Goal: Task Accomplishment & Management: Manage account settings

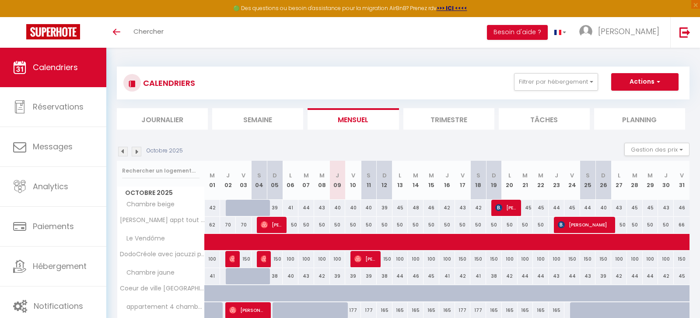
click at [121, 151] on img at bounding box center [123, 152] width 10 height 10
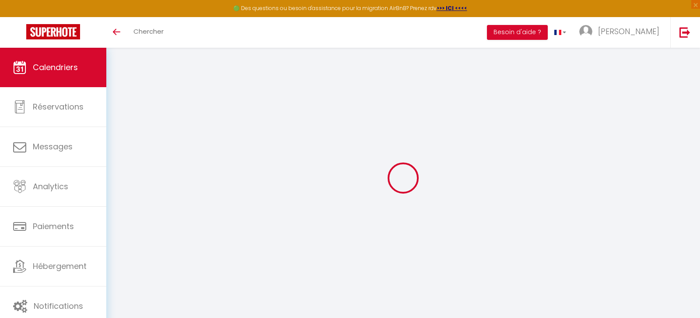
select select
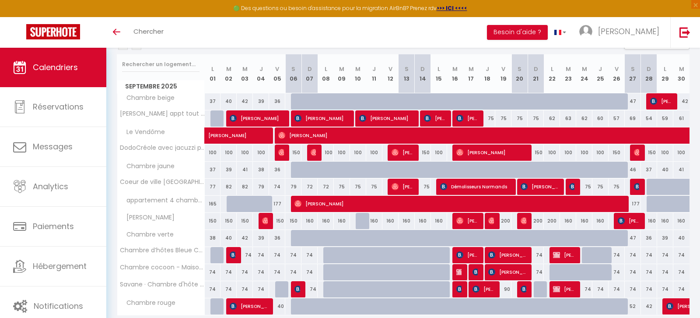
scroll to position [108, 0]
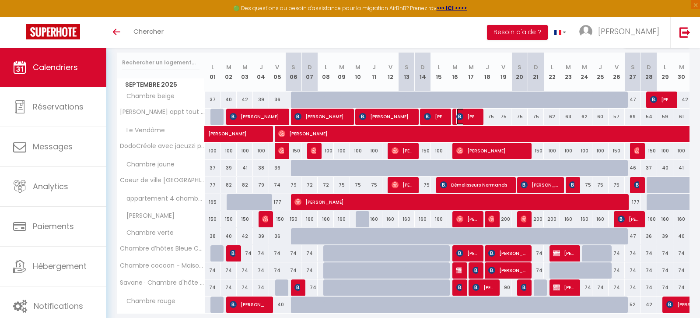
click at [463, 115] on span "[PERSON_NAME]" at bounding box center [466, 116] width 21 height 17
select select "OK"
select select "KO"
select select "0"
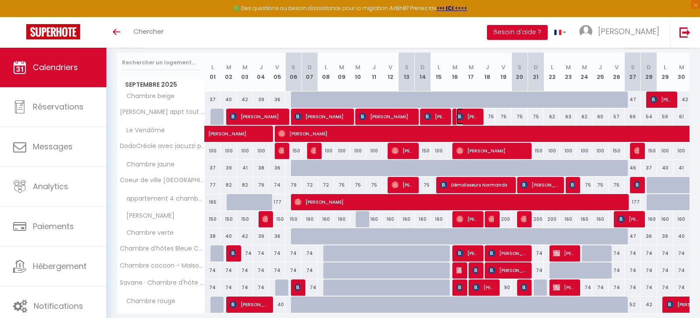
select select "1"
select select
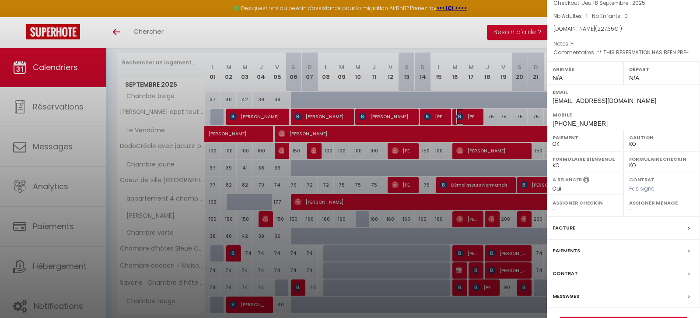
scroll to position [87, 0]
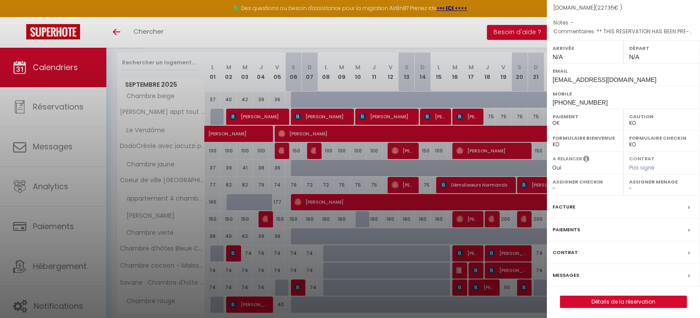
click at [655, 207] on div "Facture" at bounding box center [623, 206] width 153 height 23
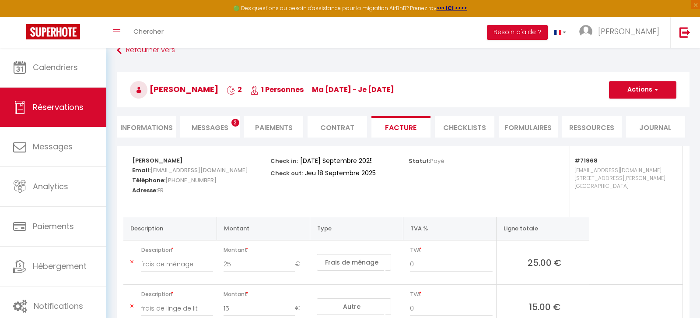
scroll to position [17, 0]
click at [227, 129] on span "Messages" at bounding box center [210, 127] width 37 height 10
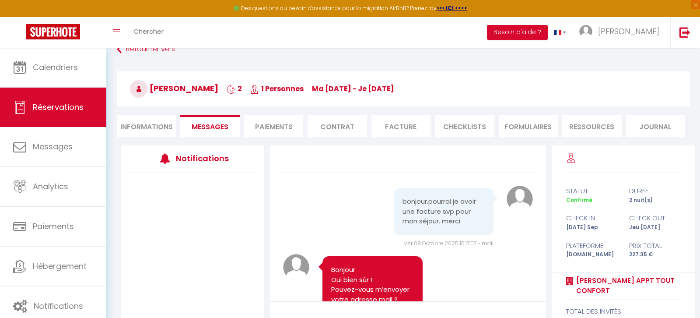
click at [403, 123] on li "Facture" at bounding box center [400, 125] width 59 height 21
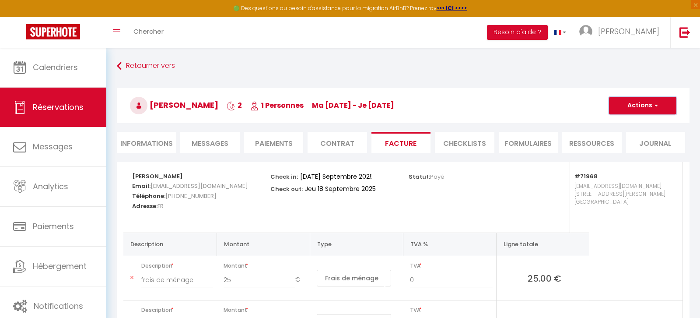
click at [646, 111] on button "Actions" at bounding box center [642, 105] width 67 height 17
click at [636, 133] on link "Aperçu et éditer" at bounding box center [635, 135] width 73 height 11
click at [168, 138] on li "Informations" at bounding box center [146, 142] width 59 height 21
select select
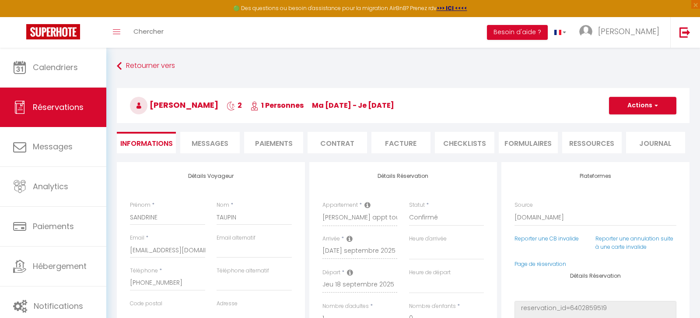
click at [320, 145] on li "Contrat" at bounding box center [336, 142] width 59 height 21
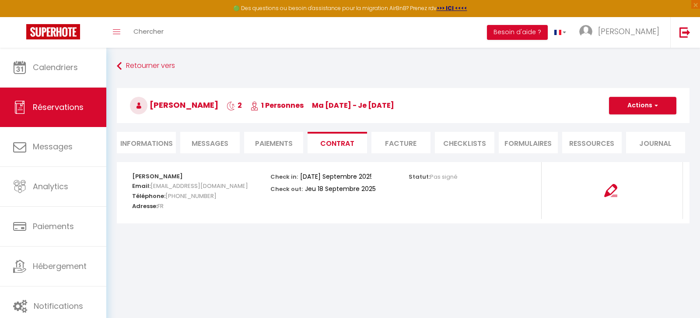
click at [136, 140] on li "Informations" at bounding box center [146, 142] width 59 height 21
select select
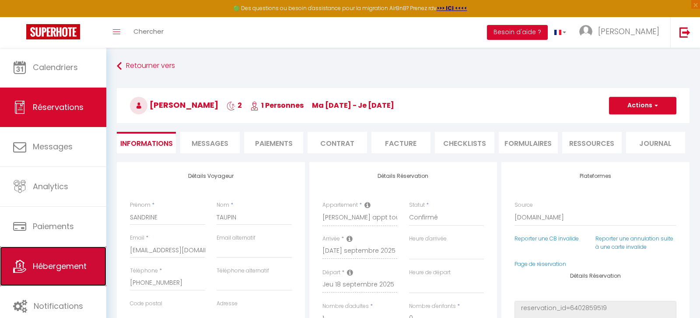
click at [78, 260] on span "Hébergement" at bounding box center [60, 265] width 54 height 11
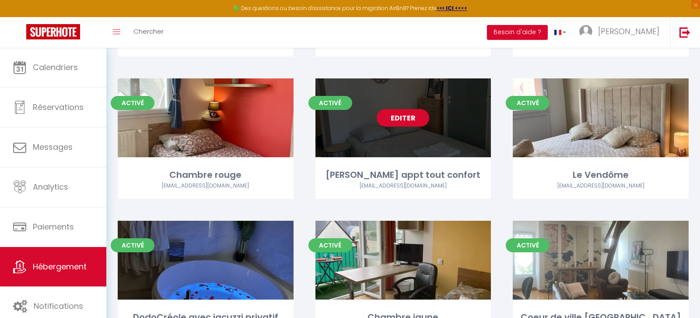
scroll to position [333, 0]
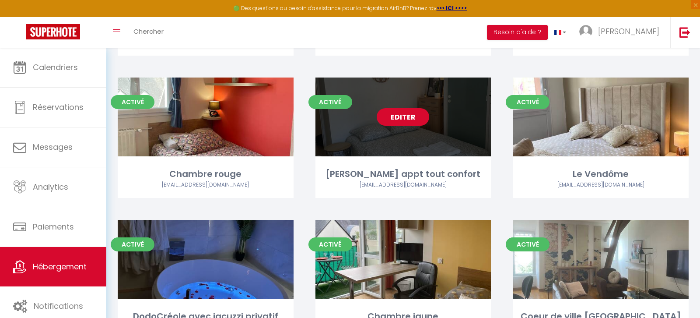
click at [404, 113] on link "Editer" at bounding box center [403, 116] width 52 height 17
select select "3"
select select "2"
select select "1"
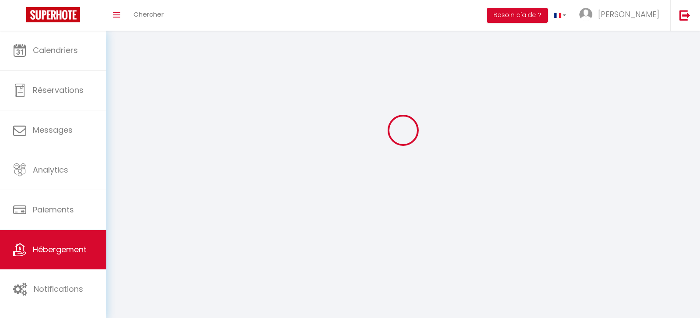
select select
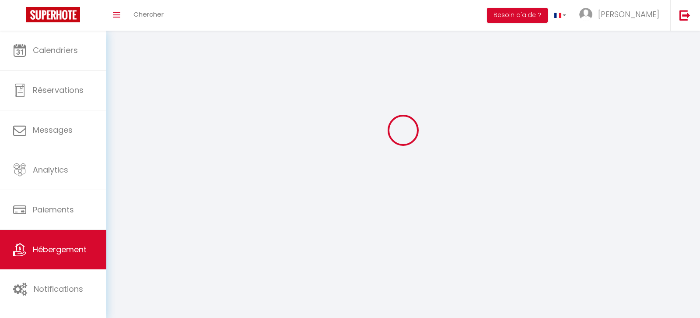
select select
checkbox input "false"
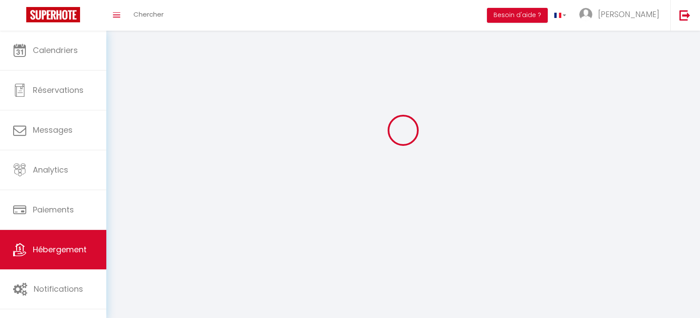
checkbox input "false"
select select
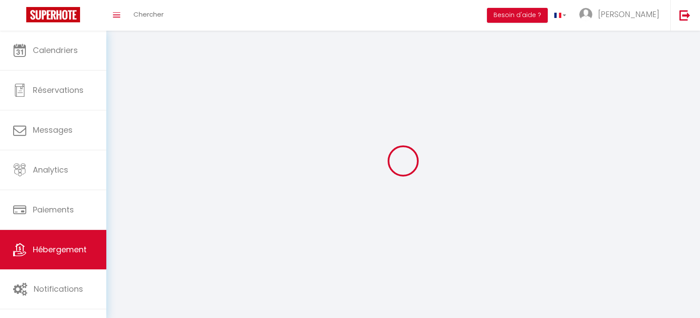
select select
checkbox input "false"
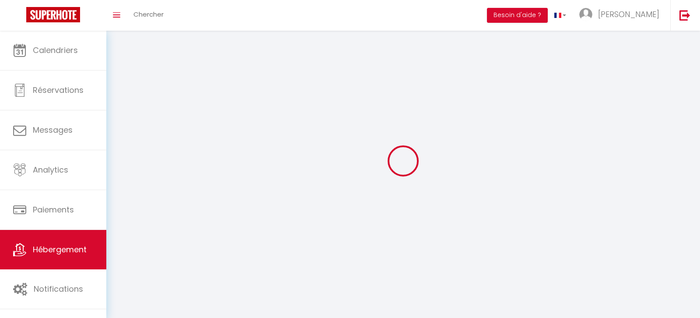
checkbox input "false"
select select
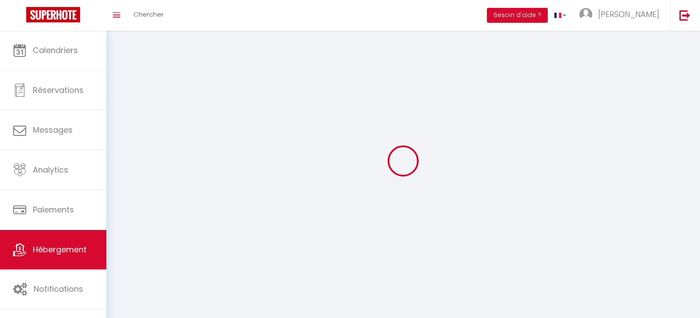
select select
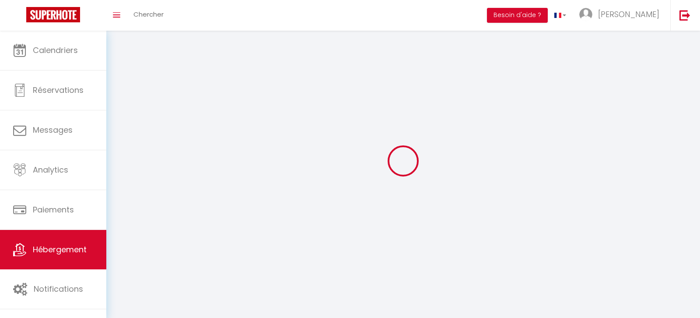
select select
checkbox input "false"
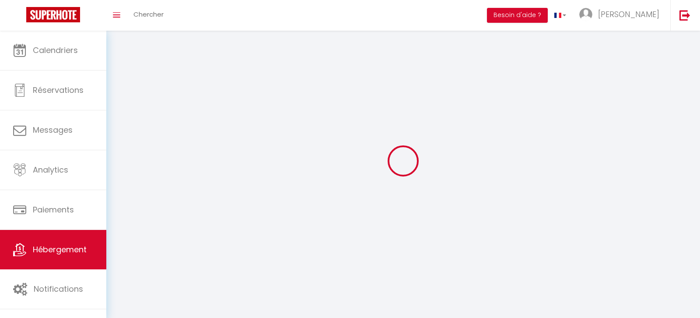
select select
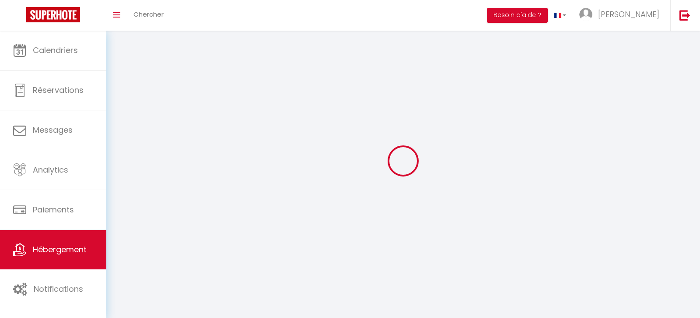
select select
checkbox input "false"
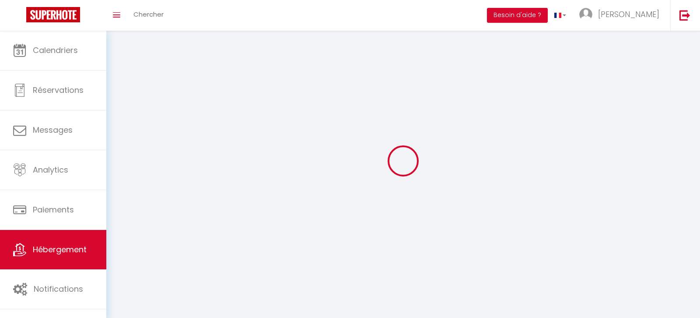
checkbox input "false"
select select
select select "1"
select select
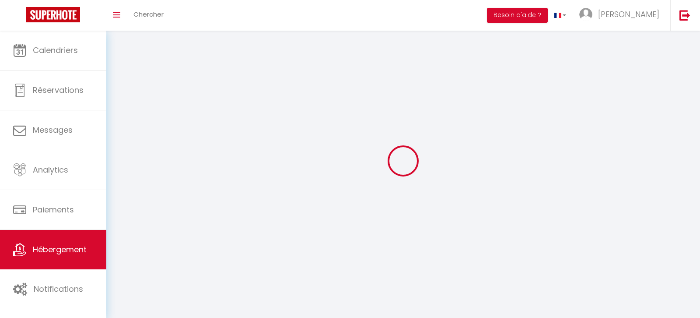
select select "28"
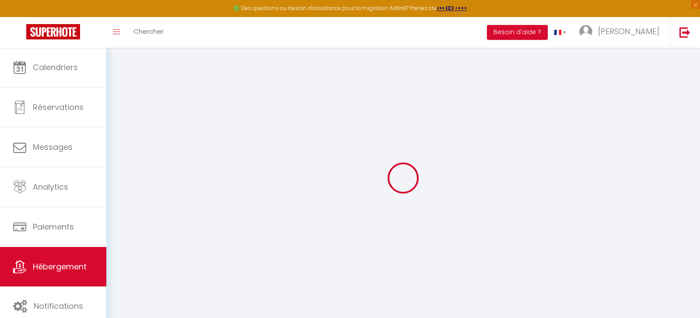
select select
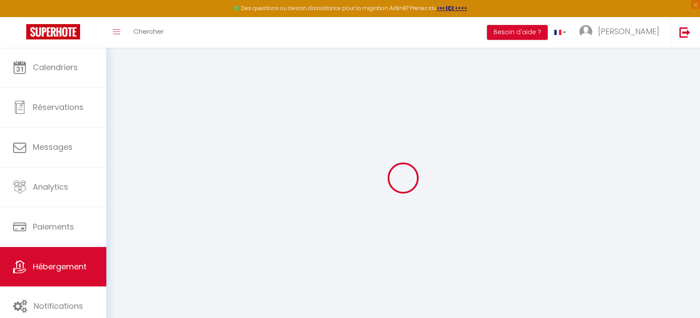
select select
checkbox input "false"
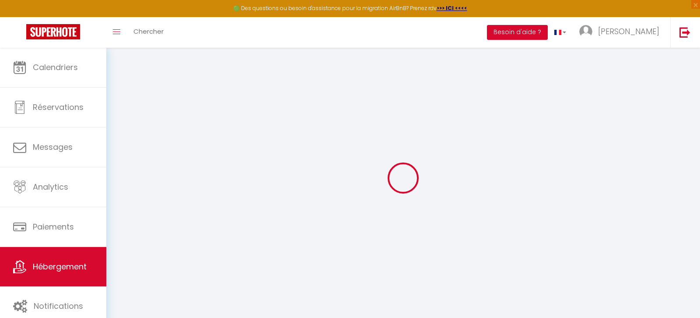
select select
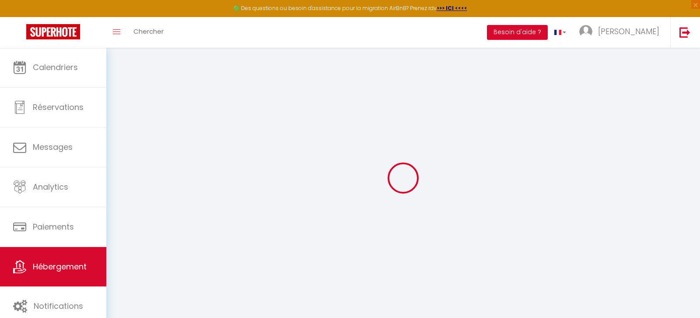
select select
checkbox input "false"
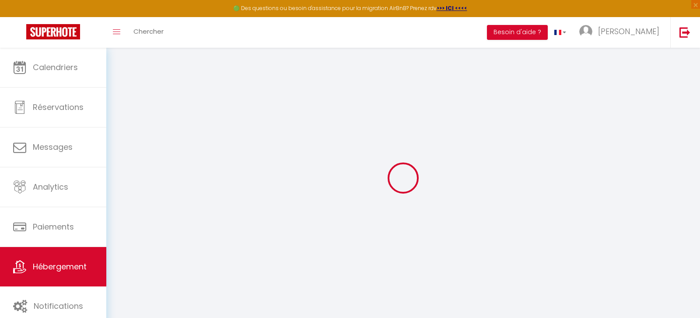
checkbox input "false"
select select
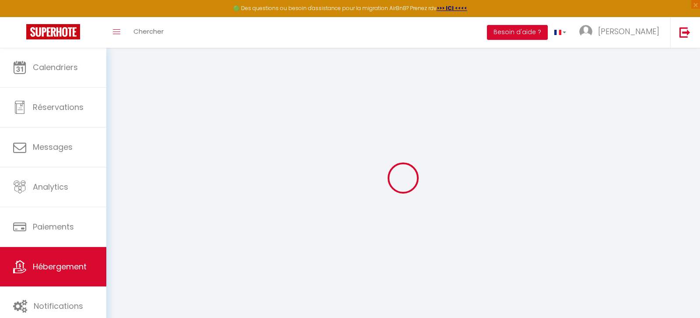
select select
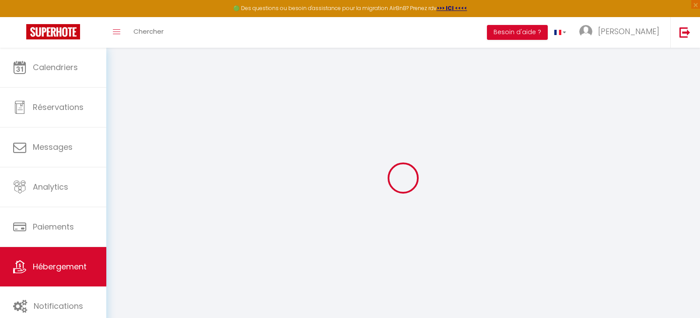
checkbox input "false"
select select
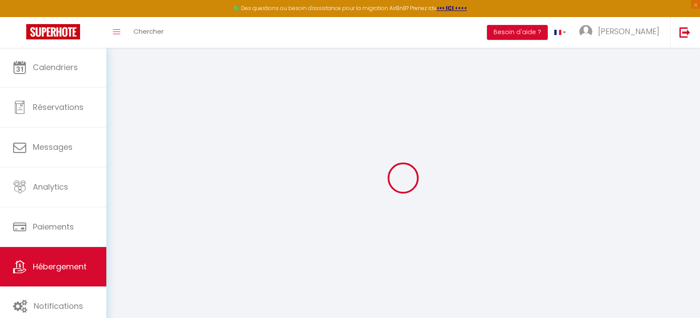
select select
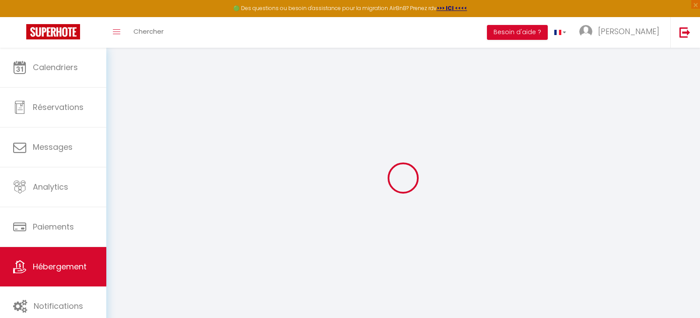
select select
checkbox input "false"
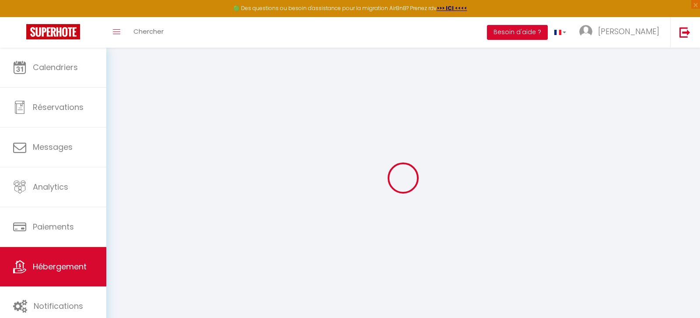
checkbox input "false"
select select
type input "[PERSON_NAME] appt tout confort"
type input "[PERSON_NAME]"
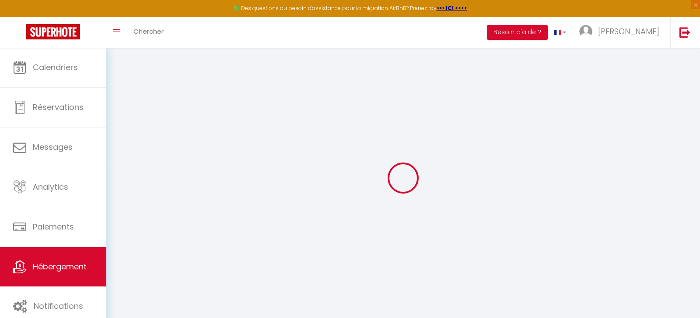
select select "2"
type input "48"
type input "36"
select select
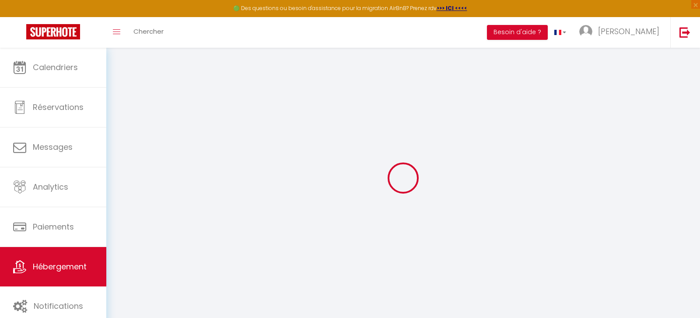
select select
type input "[STREET_ADDRESS][PERSON_NAME]"
type input "53000"
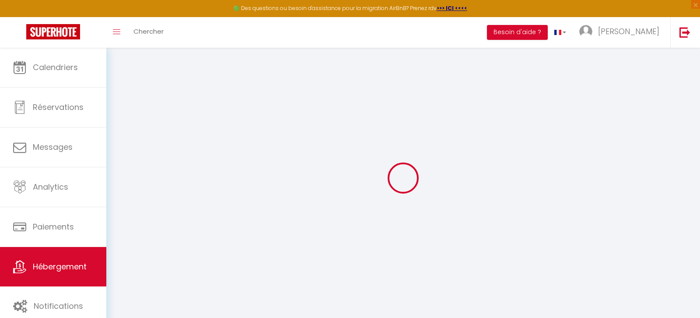
type input "[GEOGRAPHIC_DATA]"
type input "[EMAIL_ADDRESS][DOMAIN_NAME]"
select select
checkbox input "false"
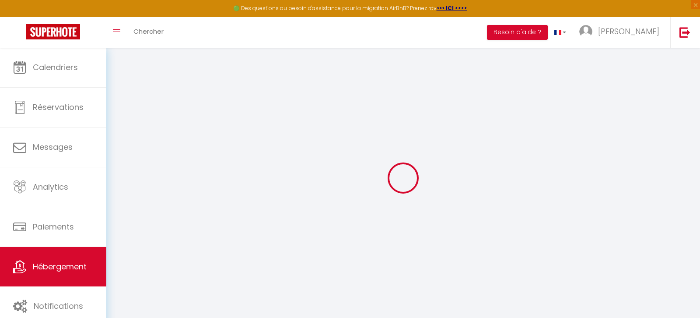
checkbox input "false"
type input "25"
type input "40"
type input "0"
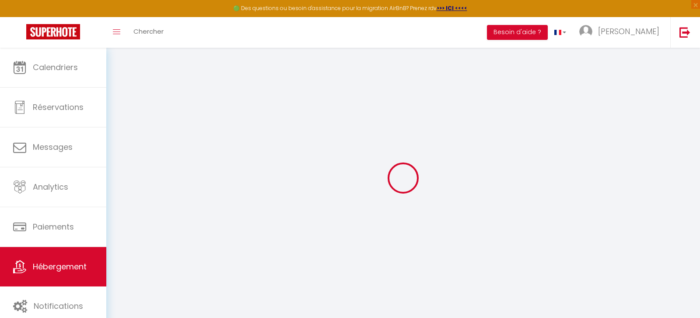
type input "0"
select select
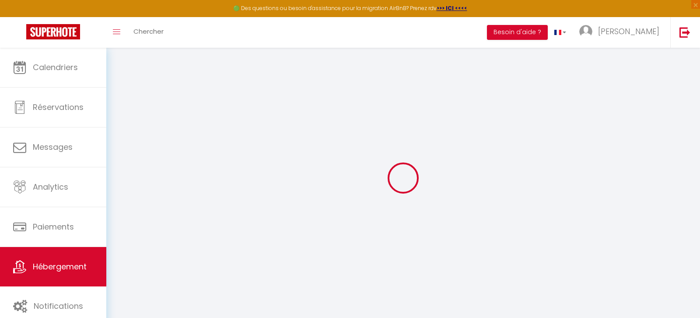
select select
checkbox input "false"
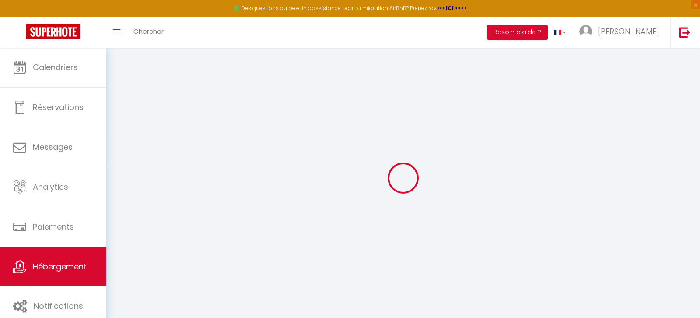
checkbox input "false"
select select
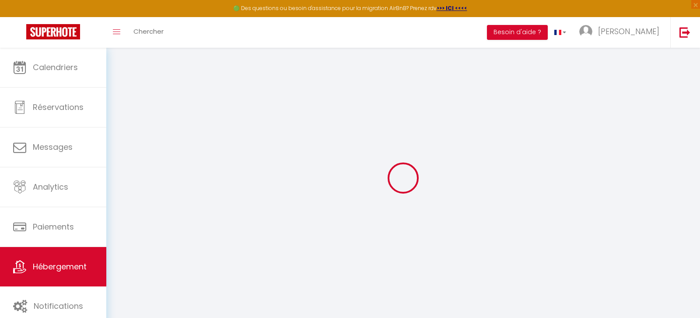
select select
checkbox input "false"
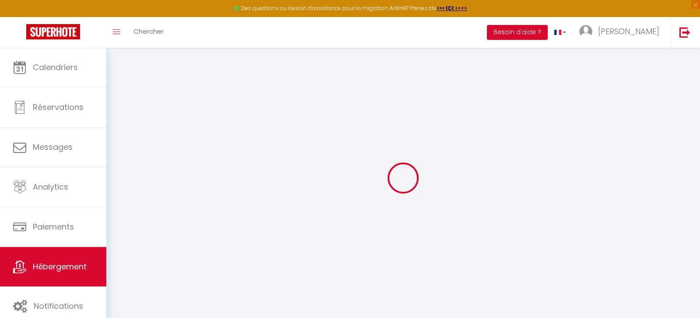
checkbox input "false"
select select
checkbox input "false"
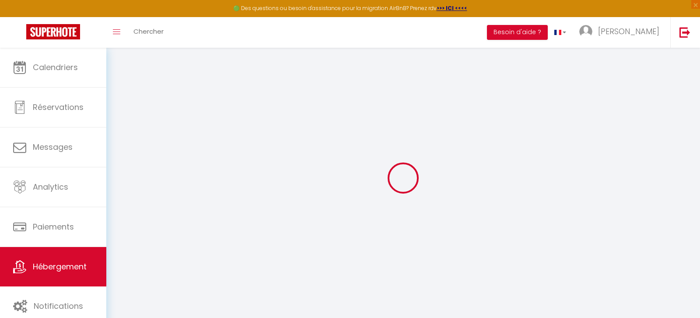
checkbox input "false"
select select "14:00"
select select
select select "11:00"
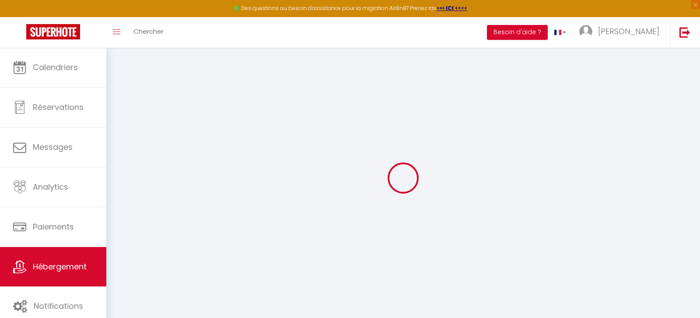
select select "30"
select select "120"
select select
checkbox input "false"
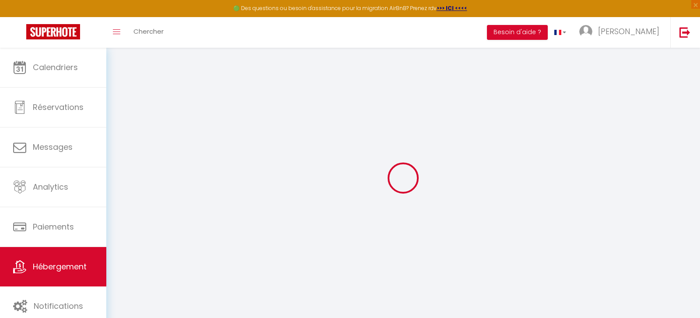
checkbox input "false"
select select
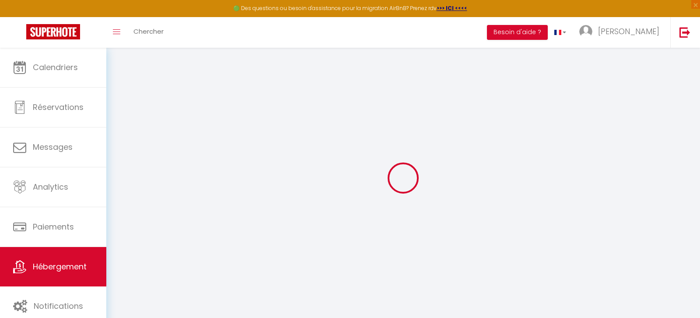
checkbox input "false"
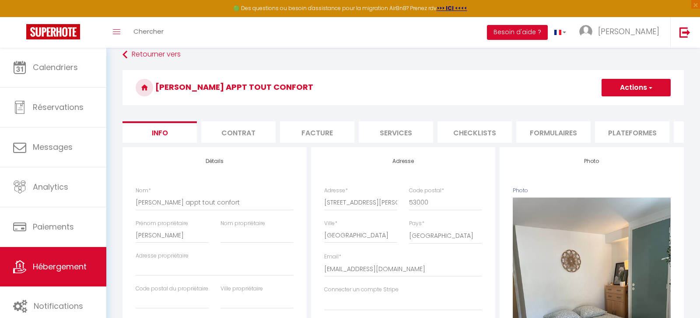
scroll to position [16, 0]
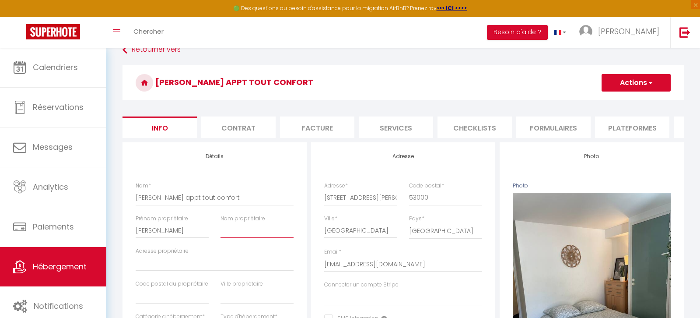
click at [249, 229] on input "Nom propriétaire" at bounding box center [256, 230] width 73 height 16
type input "A"
select select
checkbox input "false"
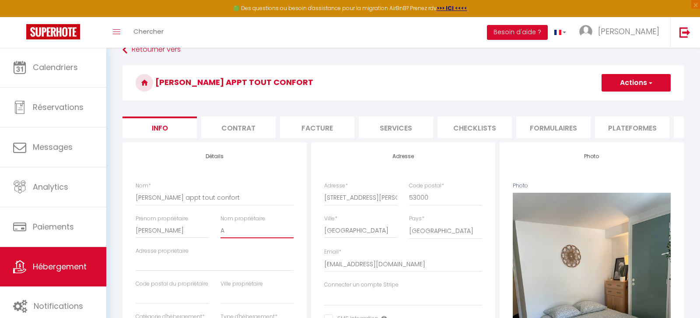
checkbox input "false"
type input "AN"
select select
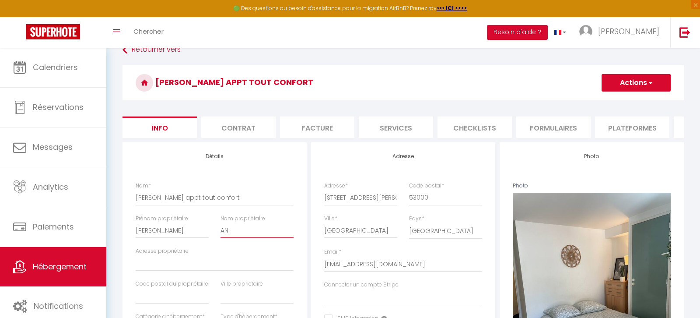
select select
checkbox input "false"
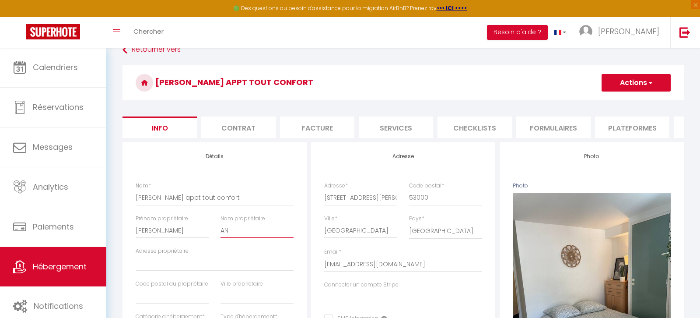
type input "AND"
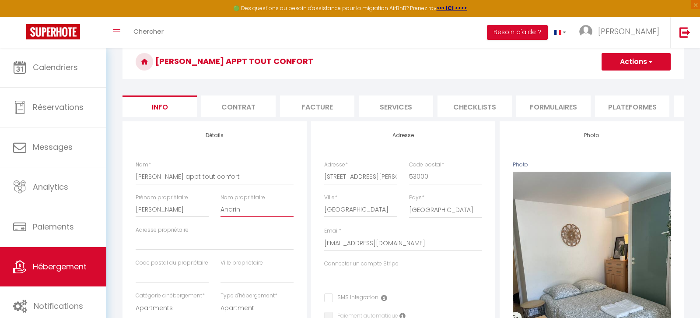
scroll to position [0, 0]
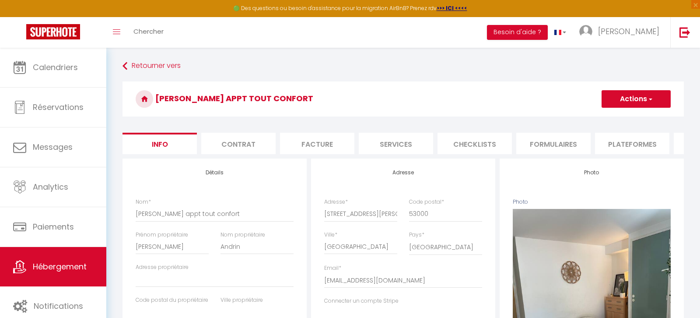
click at [617, 95] on button "Actions" at bounding box center [635, 98] width 69 height 17
click at [605, 116] on input "Enregistrer" at bounding box center [601, 118] width 32 height 9
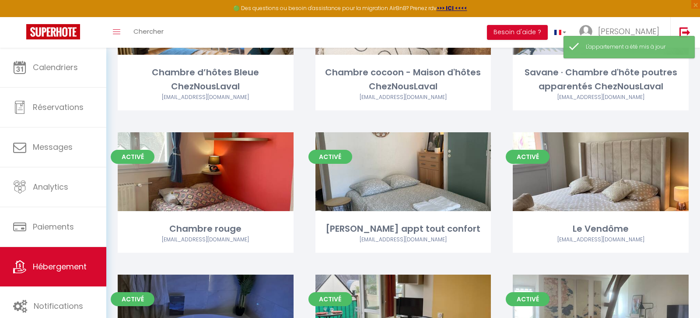
scroll to position [281, 0]
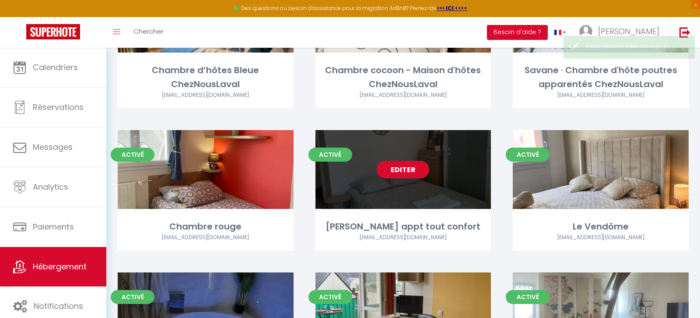
click at [405, 171] on link "Editer" at bounding box center [403, 169] width 52 height 17
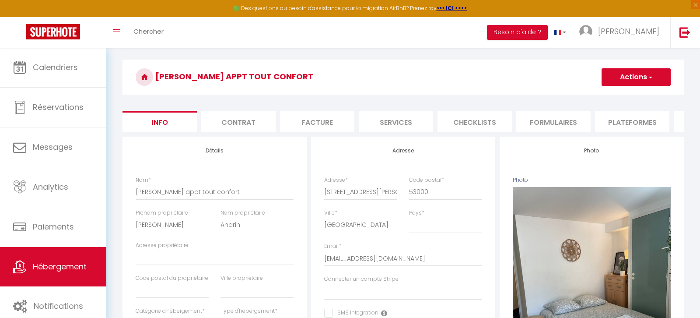
scroll to position [23, 0]
click at [228, 191] on input "[PERSON_NAME] appt tout confort" at bounding box center [215, 191] width 158 height 16
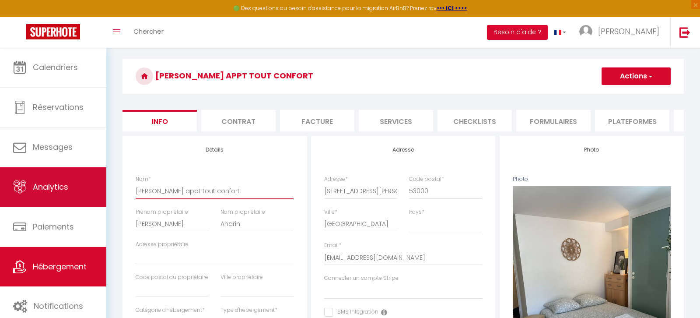
drag, startPoint x: 228, startPoint y: 191, endPoint x: 71, endPoint y: 188, distance: 157.0
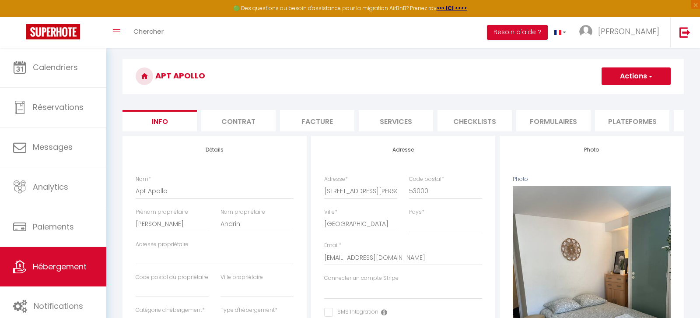
click at [611, 77] on button "Actions" at bounding box center [635, 75] width 69 height 17
click at [601, 93] on input "Enregistrer" at bounding box center [601, 95] width 32 height 9
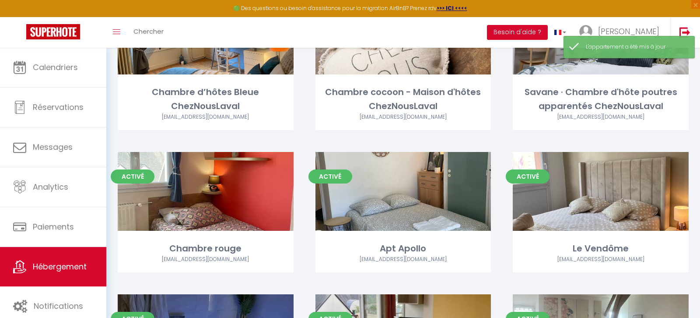
scroll to position [260, 0]
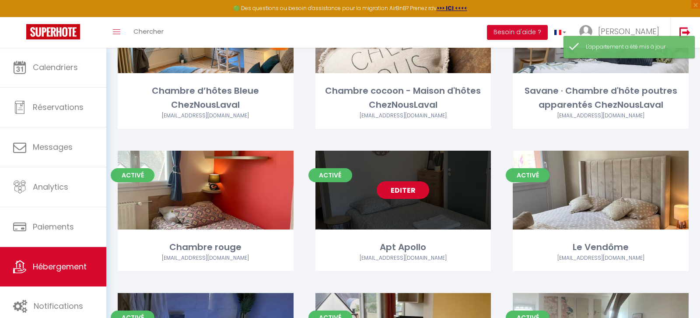
click at [404, 190] on link "Editer" at bounding box center [403, 189] width 52 height 17
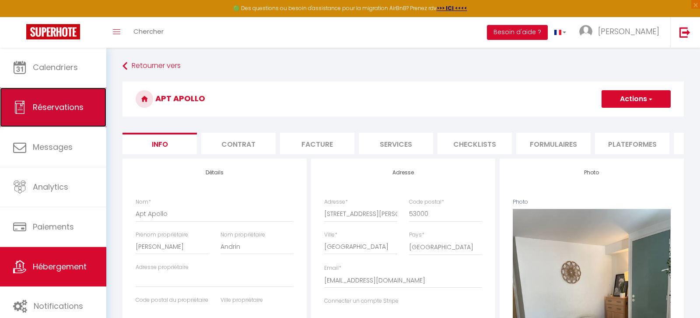
click at [73, 98] on link "Réservations" at bounding box center [53, 106] width 106 height 39
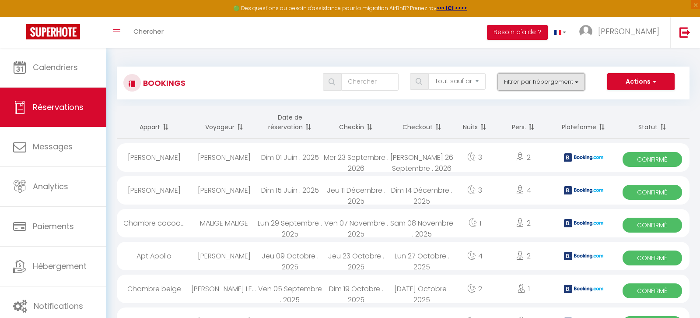
click at [569, 81] on button "Filtrer par hébergement" at bounding box center [540, 81] width 87 height 17
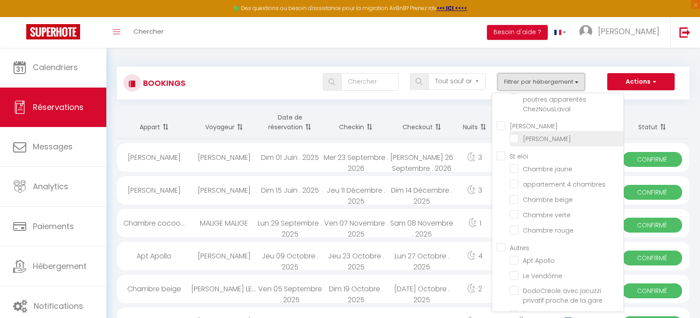
scroll to position [91, 0]
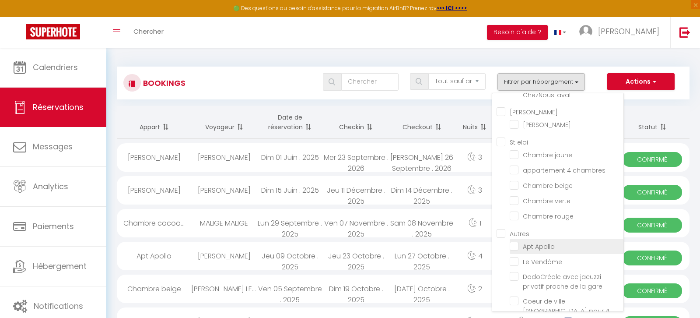
click at [542, 241] on input "Apt Apollo" at bounding box center [566, 245] width 114 height 9
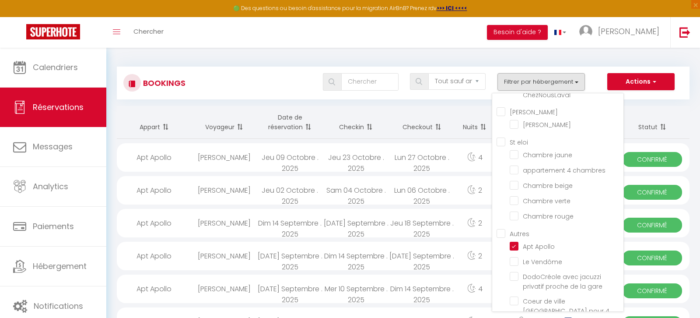
click at [242, 221] on div "[PERSON_NAME]" at bounding box center [224, 223] width 66 height 28
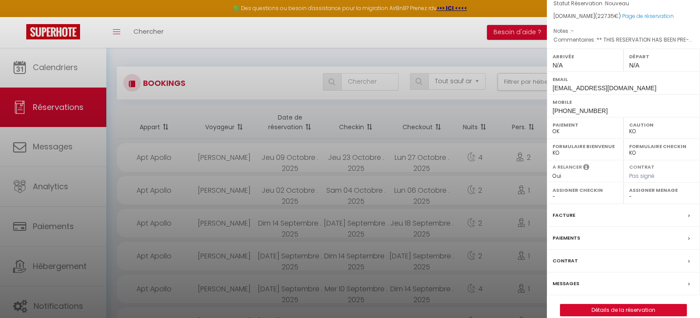
scroll to position [100, 0]
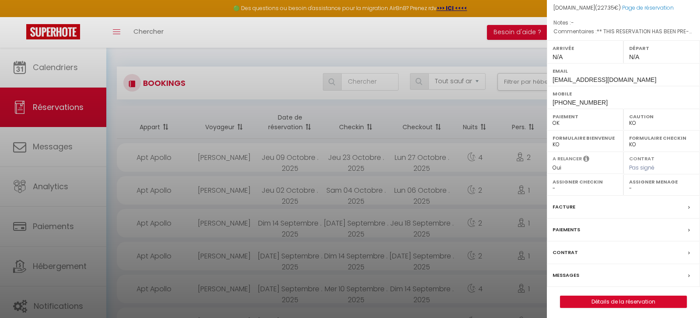
click at [590, 206] on div "Facture" at bounding box center [623, 206] width 153 height 23
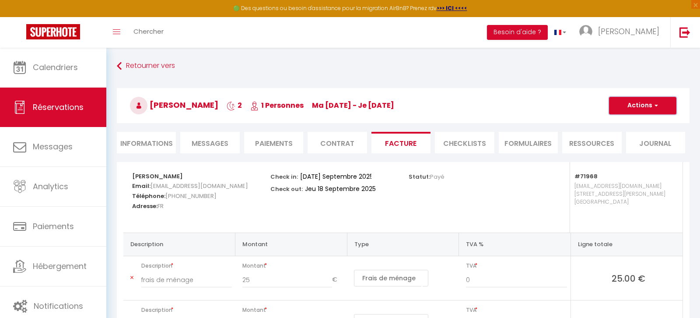
click at [648, 106] on button "Actions" at bounding box center [642, 105] width 67 height 17
click at [632, 133] on link "Aperçu et éditer" at bounding box center [635, 135] width 73 height 11
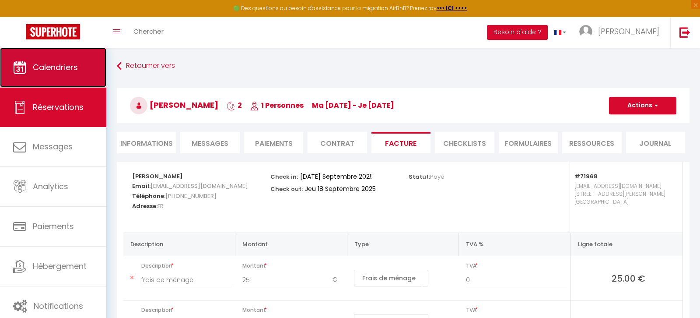
click at [61, 74] on link "Calendriers" at bounding box center [53, 67] width 106 height 39
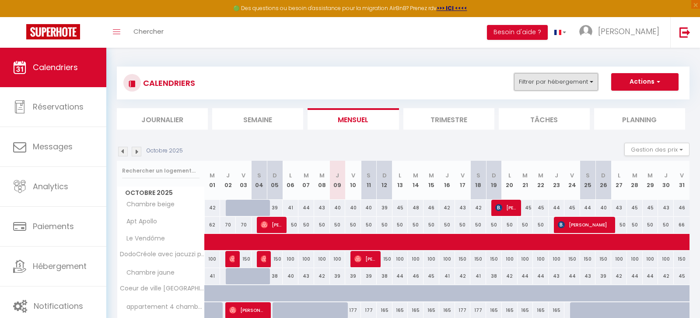
click at [543, 80] on button "Filtrer par hébergement" at bounding box center [556, 81] width 84 height 17
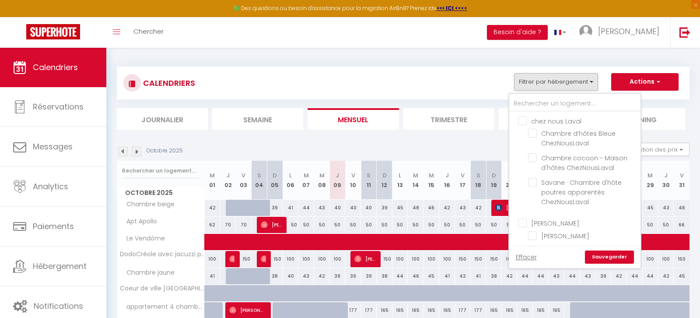
click at [522, 121] on input "chez nous Laval" at bounding box center [583, 120] width 131 height 9
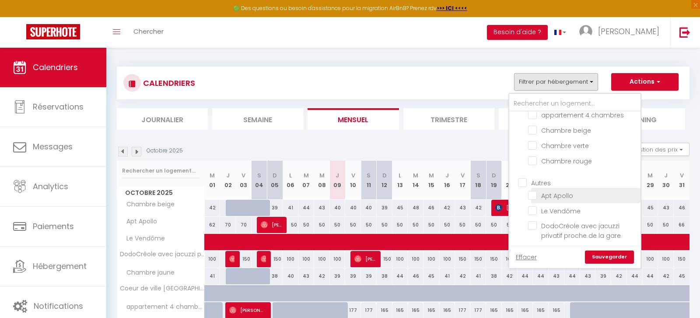
click at [533, 193] on input "Apt Apollo" at bounding box center [582, 194] width 109 height 9
click at [618, 257] on link "Sauvegarder" at bounding box center [609, 256] width 49 height 13
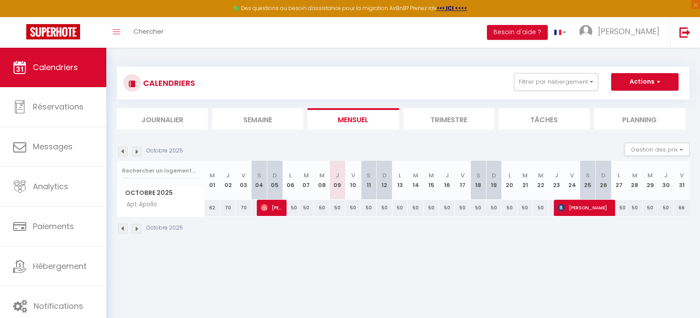
click at [120, 151] on img at bounding box center [123, 152] width 10 height 10
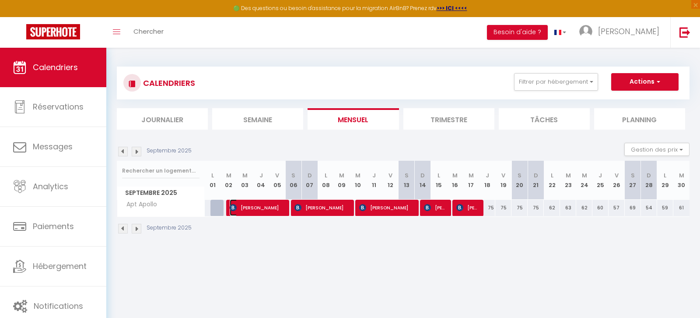
click at [272, 205] on span "[PERSON_NAME]" at bounding box center [257, 207] width 54 height 17
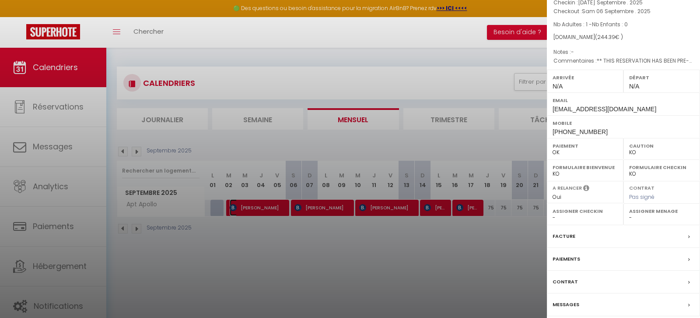
scroll to position [87, 0]
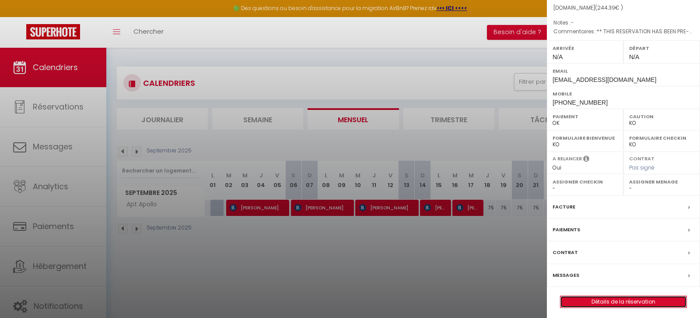
click at [608, 299] on link "Détails de la réservation" at bounding box center [623, 301] width 126 height 11
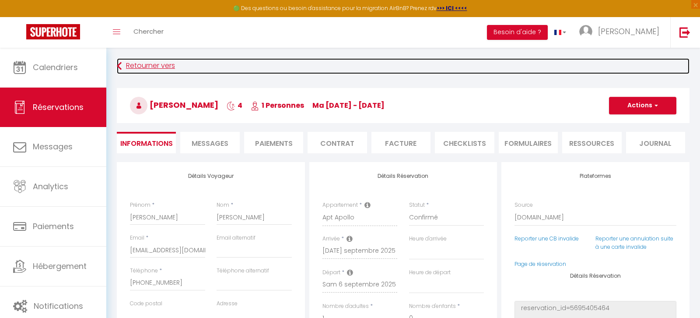
click at [143, 70] on link "Retourner vers" at bounding box center [403, 66] width 572 height 16
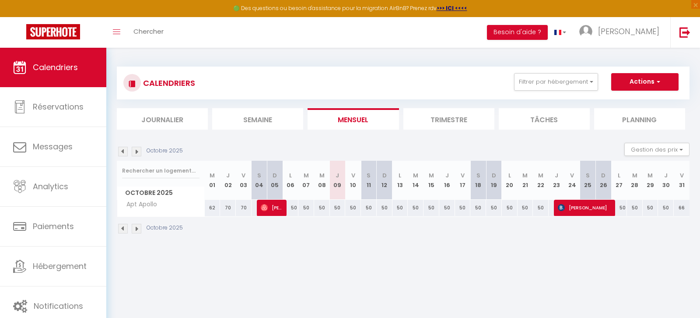
click at [125, 150] on img at bounding box center [123, 152] width 10 height 10
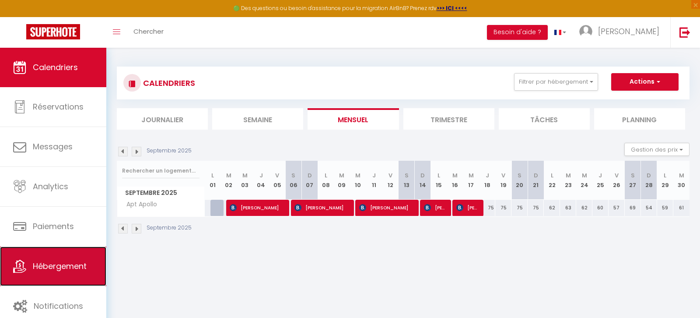
click at [51, 266] on span "Hébergement" at bounding box center [60, 265] width 54 height 11
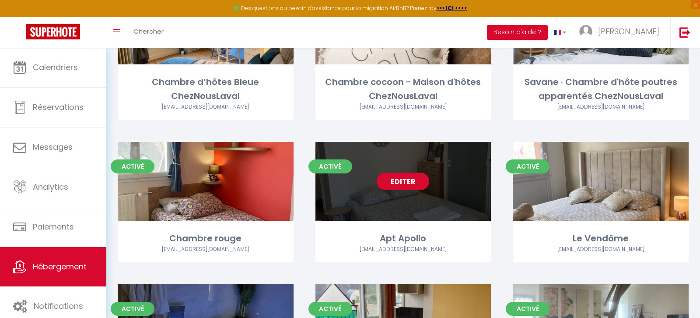
scroll to position [270, 0]
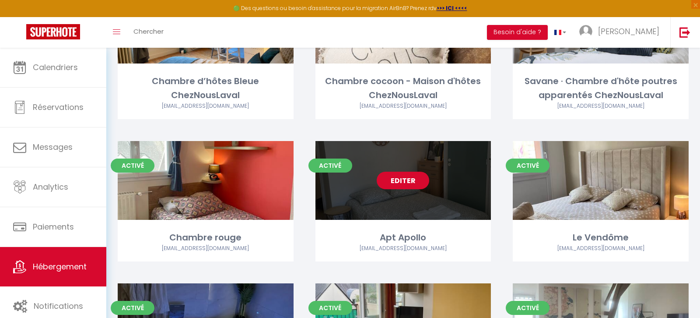
click at [402, 182] on link "Editer" at bounding box center [403, 179] width 52 height 17
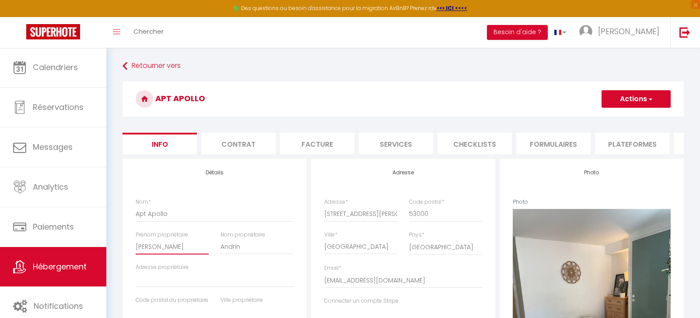
click at [174, 243] on input "[PERSON_NAME]" at bounding box center [172, 246] width 73 height 16
drag, startPoint x: 174, startPoint y: 243, endPoint x: 112, endPoint y: 243, distance: 61.7
paste input "MME [PERSON_NAME] OU [PERSON_NAME][PERSON_NAME]"
drag, startPoint x: 255, startPoint y: 247, endPoint x: 199, endPoint y: 247, distance: 56.0
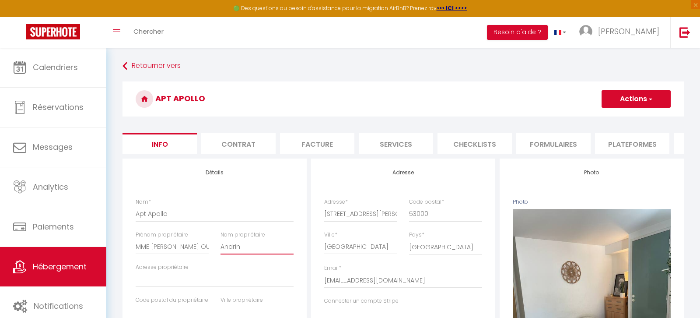
click at [199, 247] on div "Nom * Apt [PERSON_NAME] propriétaire MME [PERSON_NAME] OU M.[PERSON_NAME] propr…" at bounding box center [214, 314] width 169 height 232
paste input "MME [PERSON_NAME] OU [PERSON_NAME][PERSON_NAME]"
drag, startPoint x: 240, startPoint y: 246, endPoint x: 192, endPoint y: 242, distance: 47.9
click at [192, 242] on div "Nom * Apt [PERSON_NAME] propriétaire MME [PERSON_NAME] OU M.[PERSON_NAME] propr…" at bounding box center [214, 314] width 169 height 232
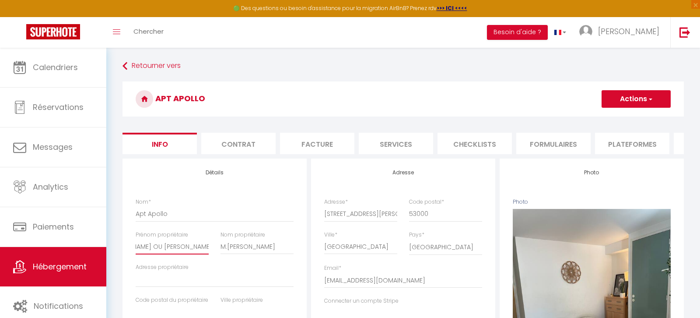
drag, startPoint x: 193, startPoint y: 247, endPoint x: 242, endPoint y: 266, distance: 52.6
click at [242, 266] on div "Nom * Apt [PERSON_NAME] propriétaire MME [PERSON_NAME] OU M.[PERSON_NAME] propr…" at bounding box center [214, 314] width 169 height 232
click at [639, 93] on button "Actions" at bounding box center [635, 98] width 69 height 17
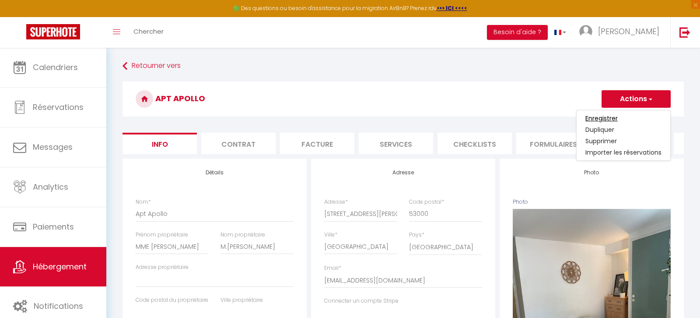
click at [612, 120] on input "Enregistrer" at bounding box center [601, 118] width 32 height 9
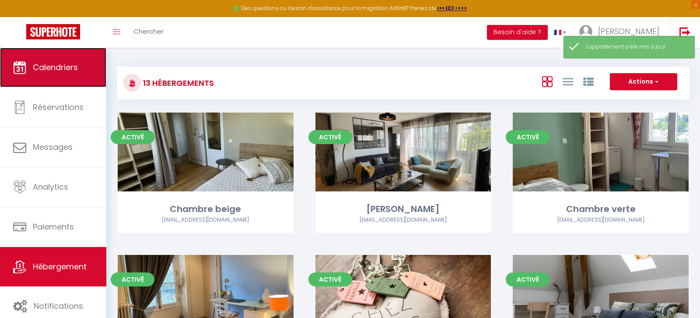
click at [62, 70] on span "Calendriers" at bounding box center [55, 67] width 45 height 11
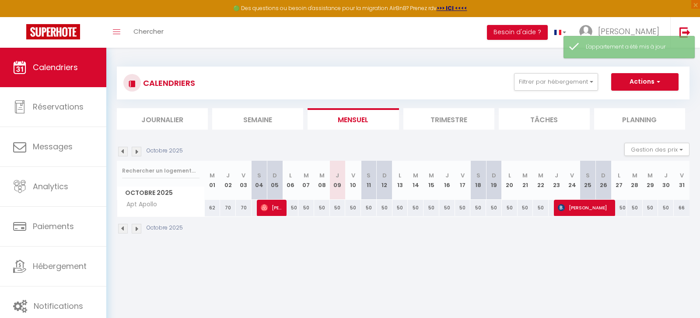
click at [123, 154] on img at bounding box center [123, 152] width 10 height 10
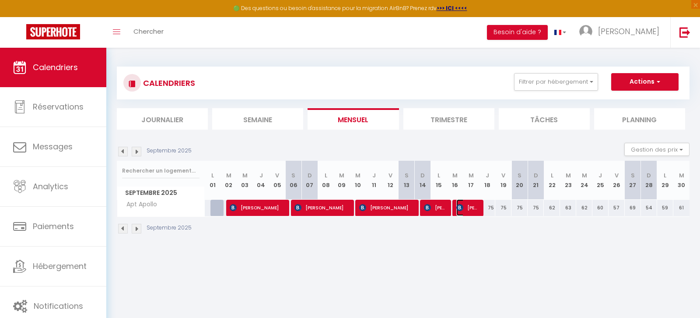
click at [469, 209] on span "[PERSON_NAME]" at bounding box center [466, 207] width 21 height 17
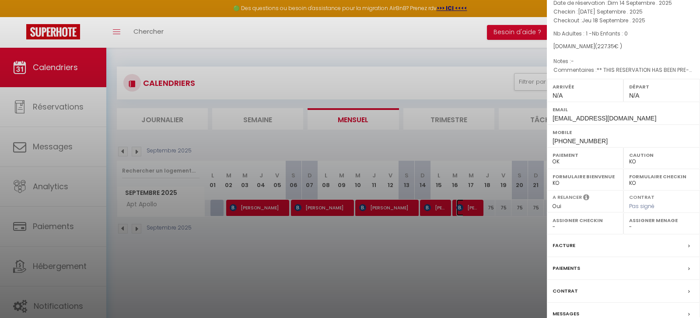
scroll to position [51, 0]
click at [635, 243] on div "Facture" at bounding box center [623, 243] width 153 height 23
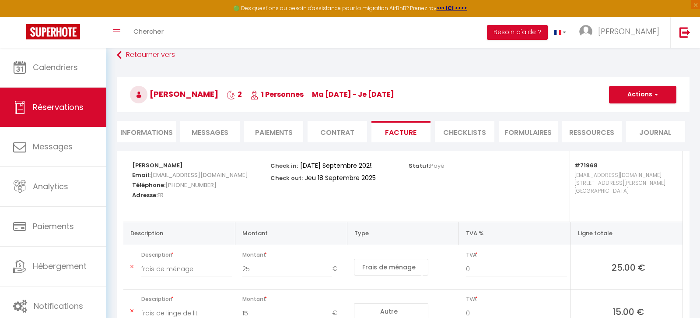
scroll to position [14, 0]
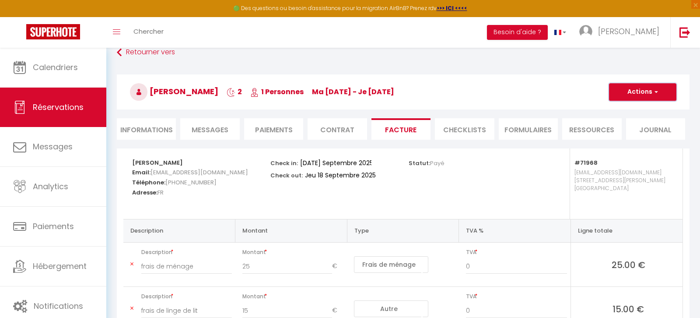
click at [632, 91] on button "Actions" at bounding box center [642, 91] width 67 height 17
click at [619, 122] on link "Aperçu et éditer" at bounding box center [635, 122] width 73 height 11
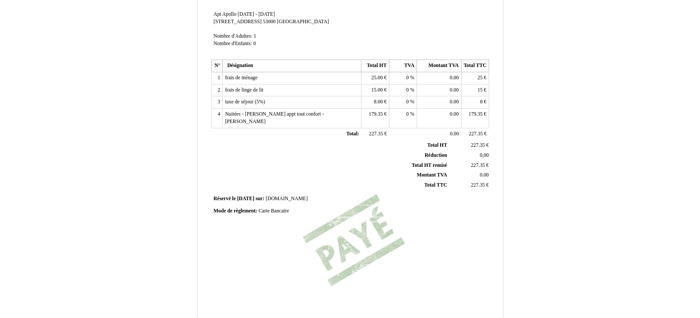
scroll to position [209, 0]
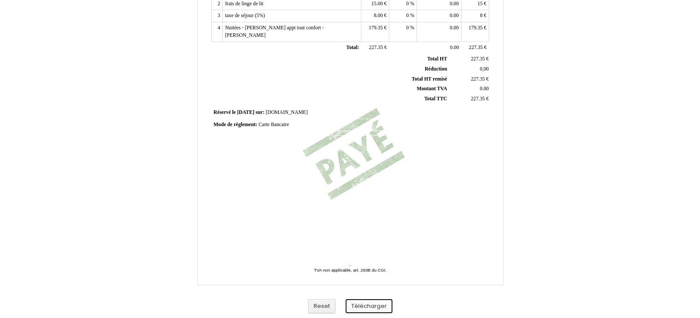
click at [357, 303] on button "Télécharger" at bounding box center [368, 306] width 47 height 14
click at [576, 112] on div "Facture Facture N° 6744875 6744875 Date de création 14 September 2025 Hebergeur…" at bounding box center [350, 64] width 512 height 508
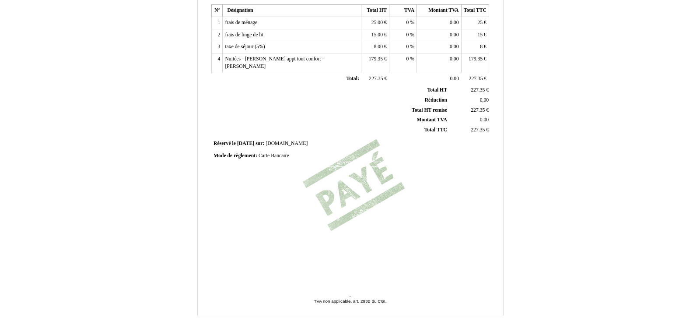
scroll to position [209, 0]
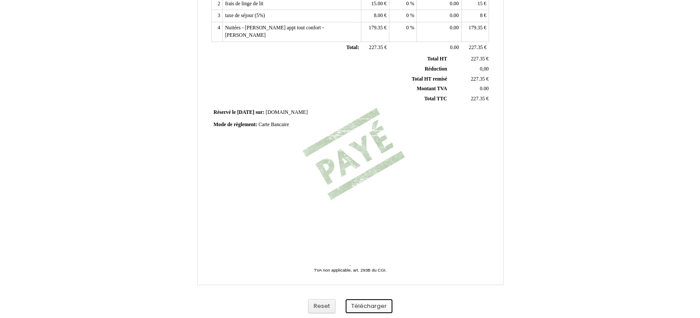
click at [370, 306] on button "Télécharger" at bounding box center [368, 306] width 47 height 14
